Goal: Complete application form

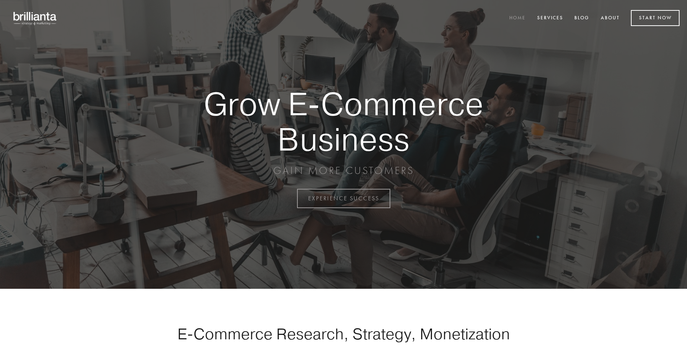
scroll to position [1949, 0]
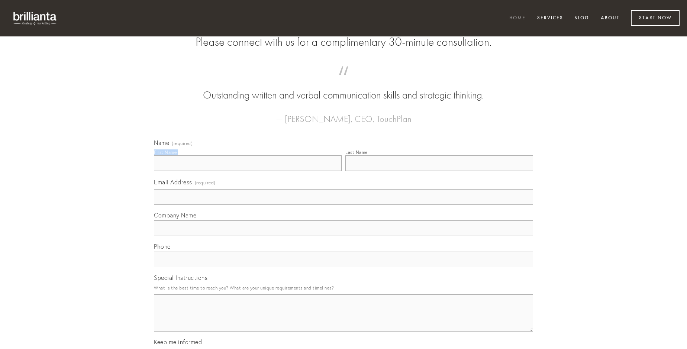
type input "[PERSON_NAME]"
click at [439, 171] on input "Last Name" at bounding box center [439, 163] width 188 height 16
type input "[PERSON_NAME]"
click at [344, 205] on input "Email Address (required)" at bounding box center [343, 197] width 379 height 16
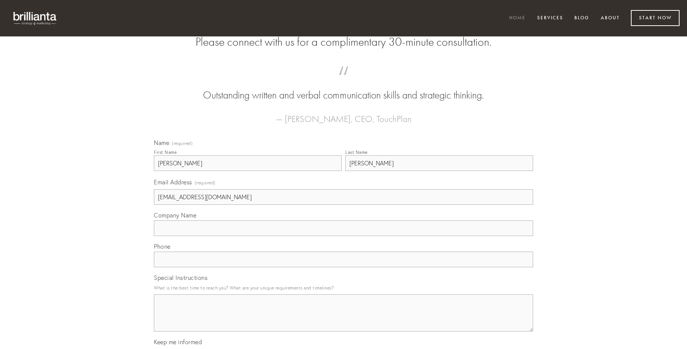
type input "[EMAIL_ADDRESS][DOMAIN_NAME]"
click at [344, 236] on input "Company Name" at bounding box center [343, 229] width 379 height 16
type input "tamdiu"
click at [344, 267] on input "text" at bounding box center [343, 260] width 379 height 16
click at [344, 320] on textarea "Special Instructions" at bounding box center [343, 313] width 379 height 37
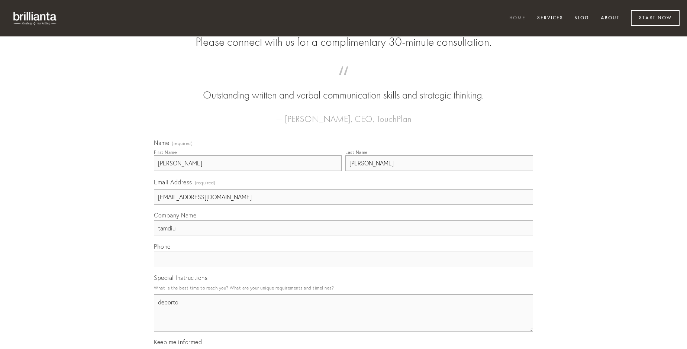
type textarea "deporto"
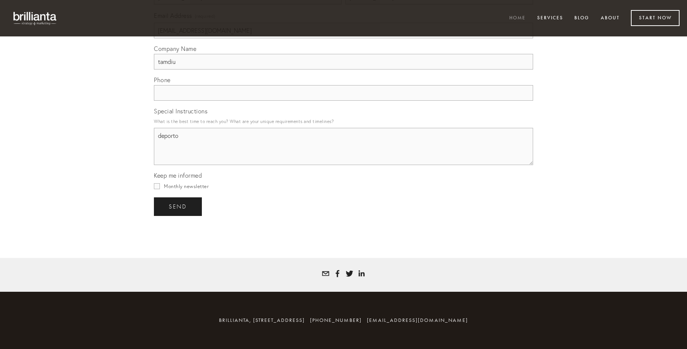
click at [179, 206] on span "send" at bounding box center [178, 206] width 18 height 7
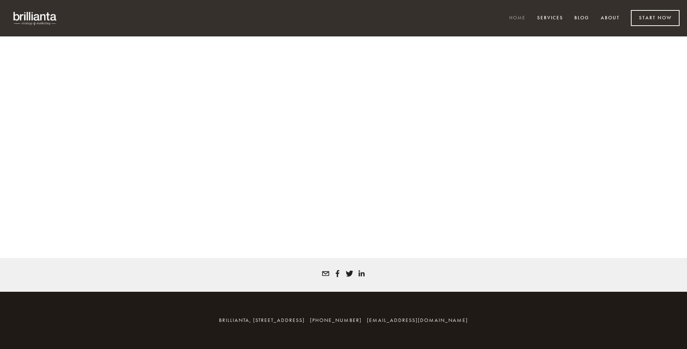
scroll to position [1939, 0]
